Goal: Task Accomplishment & Management: Use online tool/utility

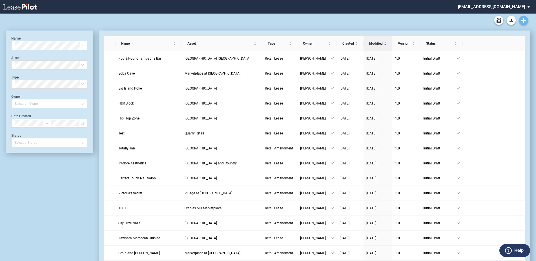
click at [525, 19] on icon "Create new document" at bounding box center [524, 20] width 5 height 5
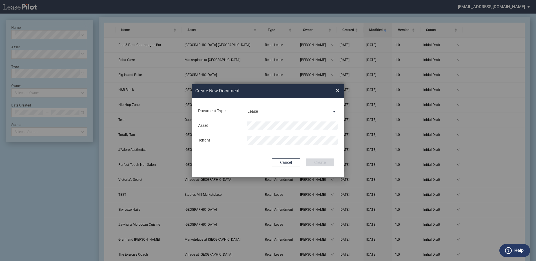
click at [270, 129] on body ".bocls-1{fill:#26354a;fill-rule:evenodd} Loading... × mgoldman@diamondlawpa.com…" at bounding box center [268, 116] width 536 height 261
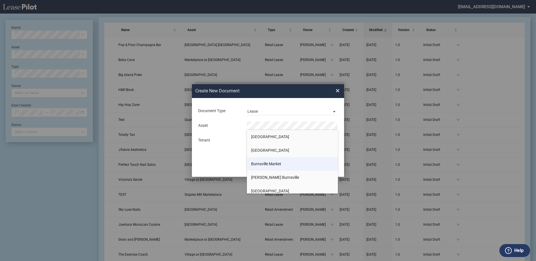
click at [269, 163] on span "Burnsville Market" at bounding box center [266, 163] width 30 height 5
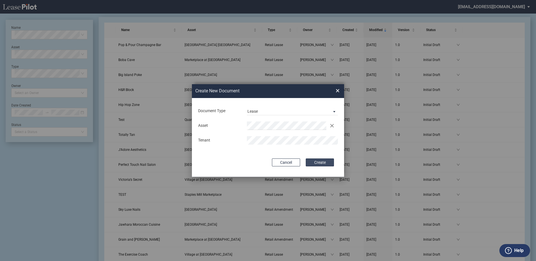
click at [314, 158] on button "Create" at bounding box center [320, 162] width 28 height 8
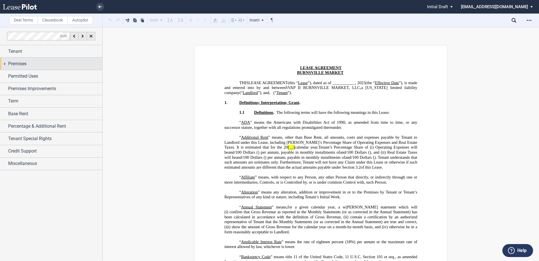
click at [37, 64] on div "Premises" at bounding box center [55, 63] width 94 height 7
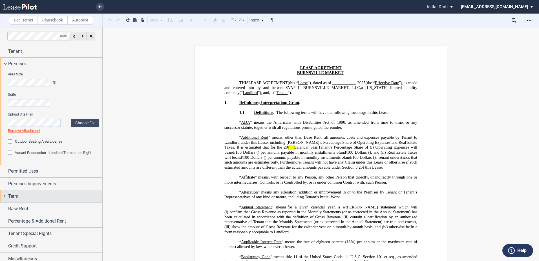
click at [26, 195] on div "Term" at bounding box center [55, 196] width 94 height 7
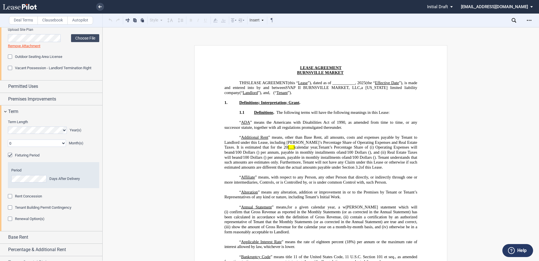
scroll to position [113, 0]
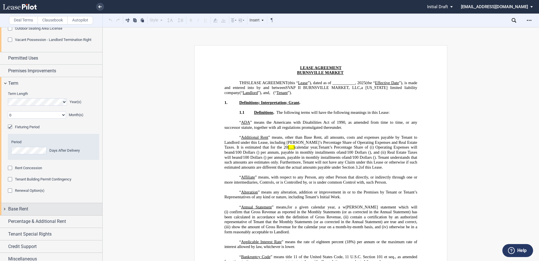
click at [26, 209] on span "Base Rent" at bounding box center [18, 208] width 20 height 7
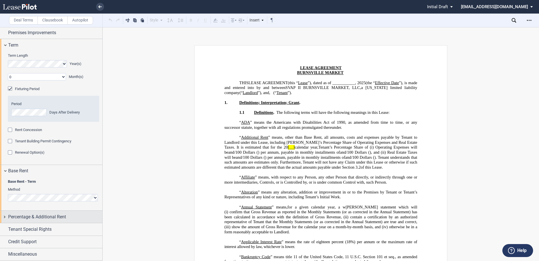
click at [27, 219] on span "Percentage & Additional Rent" at bounding box center [37, 216] width 58 height 7
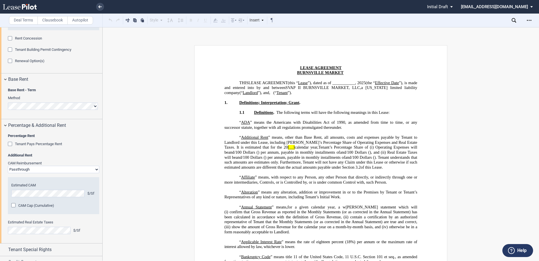
scroll to position [263, 0]
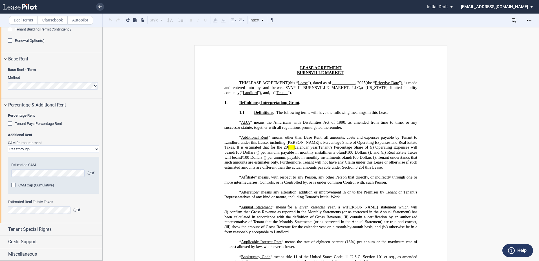
click at [28, 222] on div "Percentage Rent Tenant Pays Percentage Rent Percentage Rent Factor % Type of Br…" at bounding box center [51, 167] width 102 height 112
click at [27, 228] on span "Tenant Special Rights" at bounding box center [29, 229] width 43 height 7
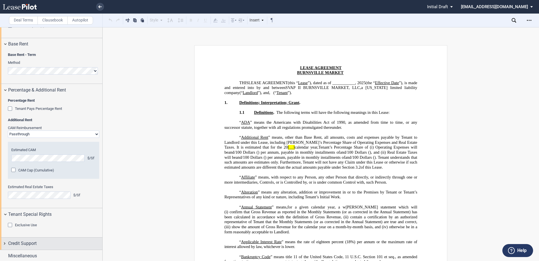
click at [24, 244] on span "Credit Support" at bounding box center [22, 243] width 28 height 7
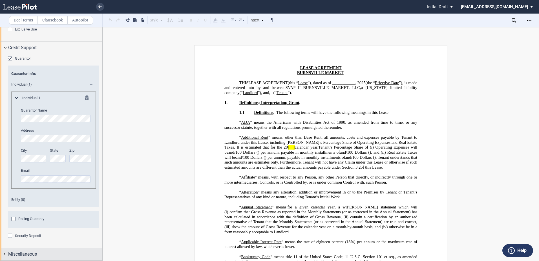
click at [21, 256] on span "Miscellaneous" at bounding box center [22, 253] width 29 height 7
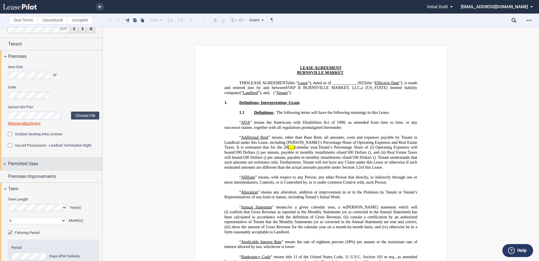
scroll to position [0, 0]
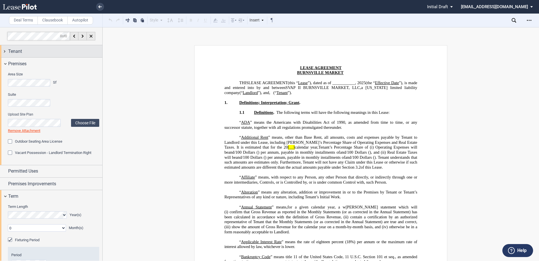
click at [32, 48] on div "Tenant" at bounding box center [55, 51] width 94 height 7
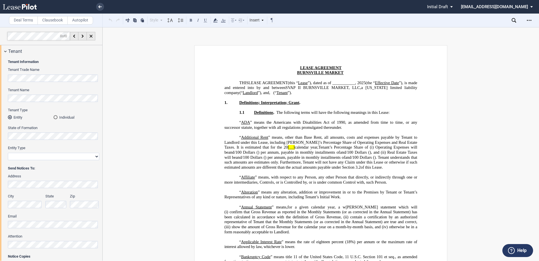
click at [54, 23] on label "Clausebook" at bounding box center [53, 20] width 30 height 8
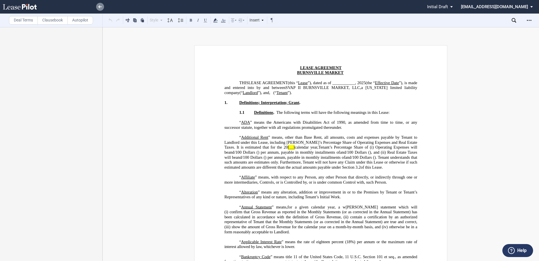
click at [98, 7] on use at bounding box center [99, 6] width 3 height 3
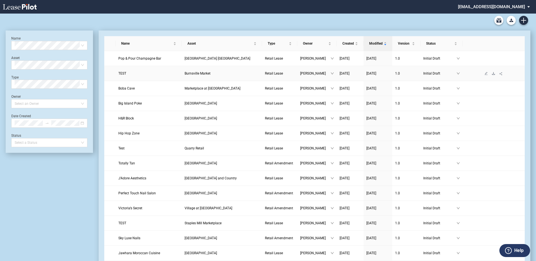
click at [494, 73] on icon "download" at bounding box center [493, 73] width 3 height 3
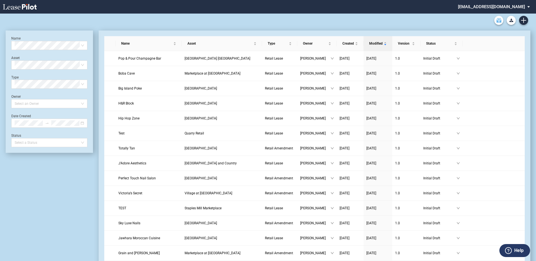
drag, startPoint x: 0, startPoint y: 0, endPoint x: 498, endPoint y: 18, distance: 497.9
click at [498, 18] on icon "Archive" at bounding box center [499, 20] width 5 height 5
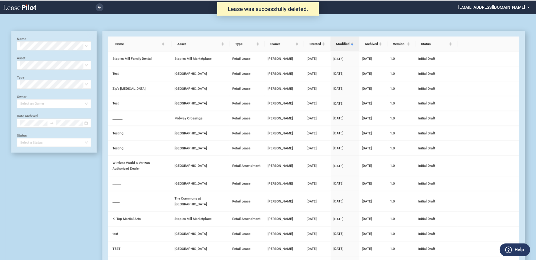
scroll to position [14, 0]
